Goal: Transaction & Acquisition: Purchase product/service

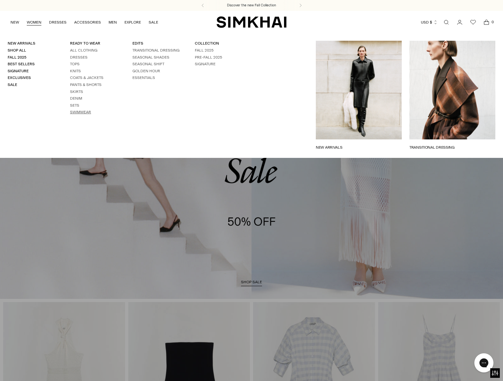
click at [86, 110] on link "Swimwear" at bounding box center [80, 112] width 21 height 4
